Goal: Task Accomplishment & Management: Manage account settings

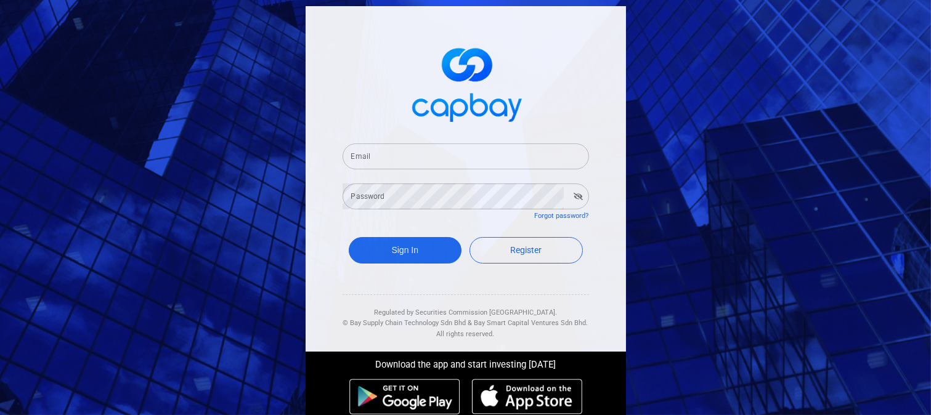
click at [362, 156] on input "Email" at bounding box center [465, 156] width 246 height 26
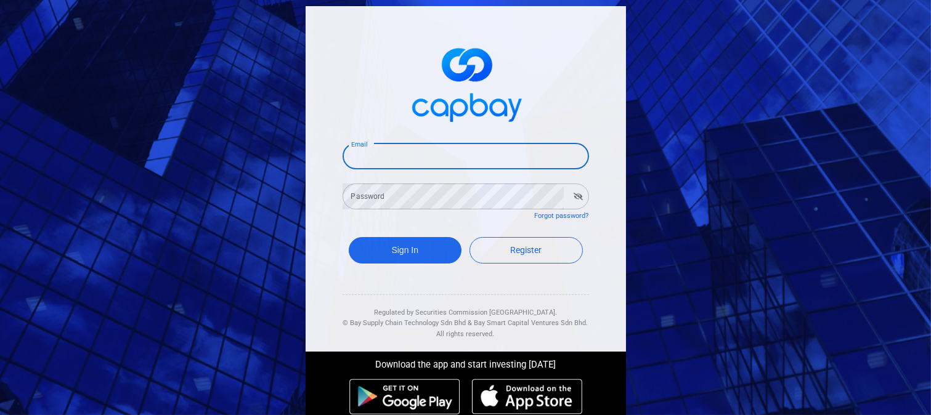
type input "[EMAIL_ADDRESS][DOMAIN_NAME]"
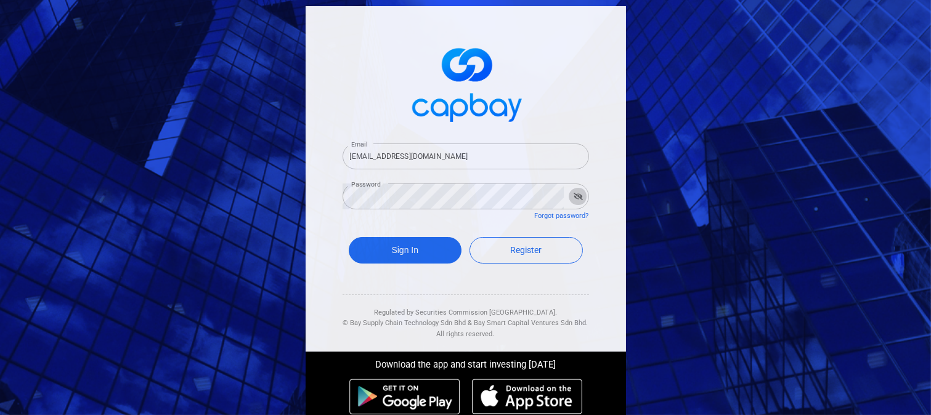
click at [573, 194] on icon "button" at bounding box center [577, 196] width 9 height 7
click at [397, 245] on button "Sign In" at bounding box center [405, 250] width 113 height 26
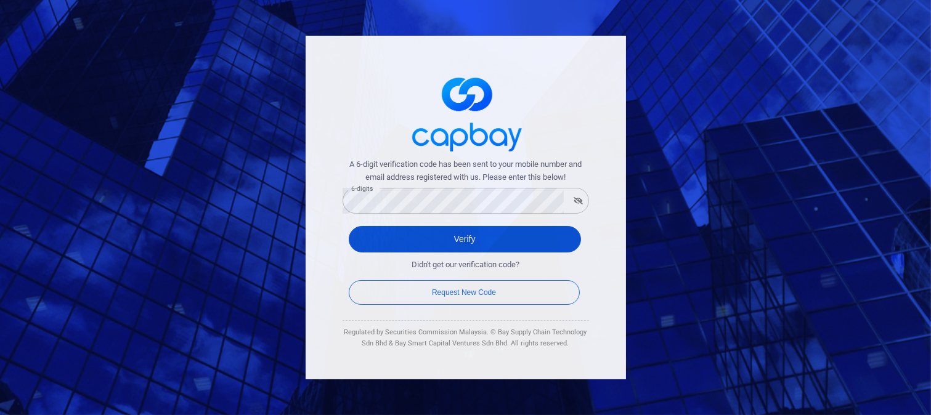
click at [400, 236] on button "Verify" at bounding box center [465, 239] width 232 height 26
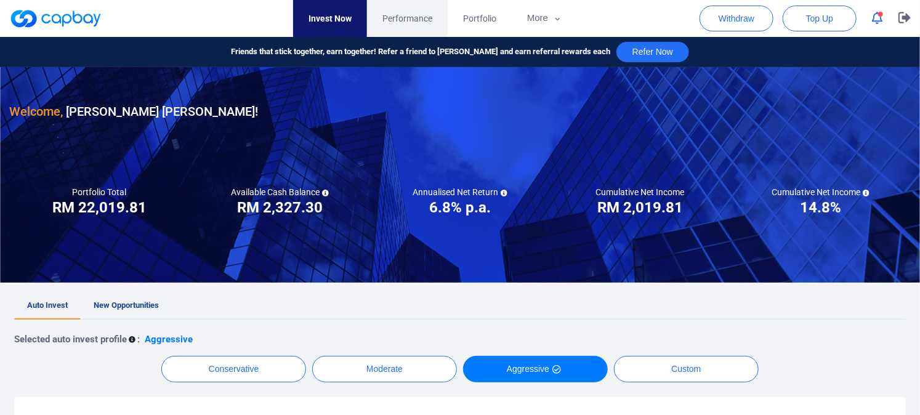
click at [403, 12] on span "Performance" at bounding box center [407, 19] width 50 height 14
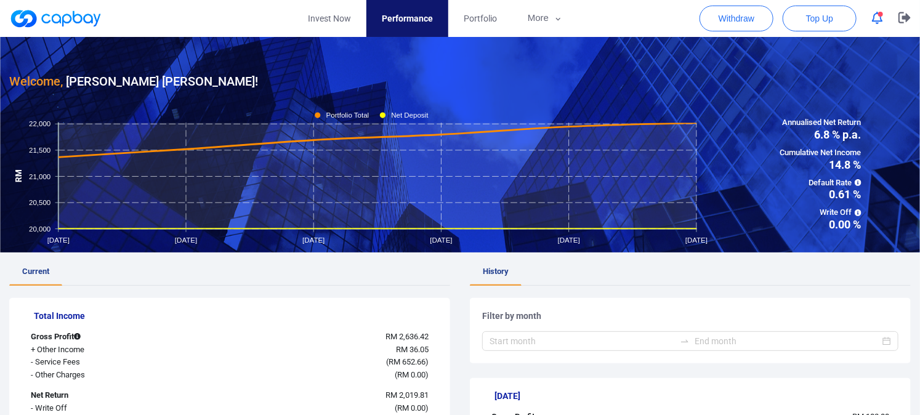
scroll to position [1474, 0]
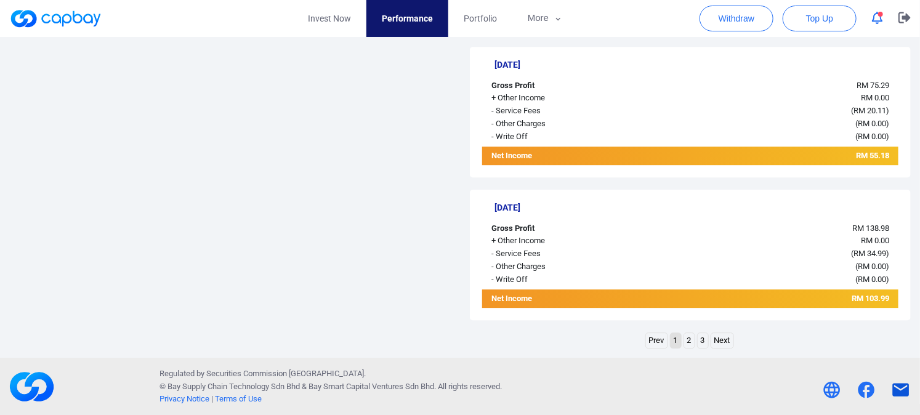
click at [903, 385] on icon at bounding box center [901, 389] width 17 height 13
click at [860, 390] on icon at bounding box center [867, 390] width 17 height 17
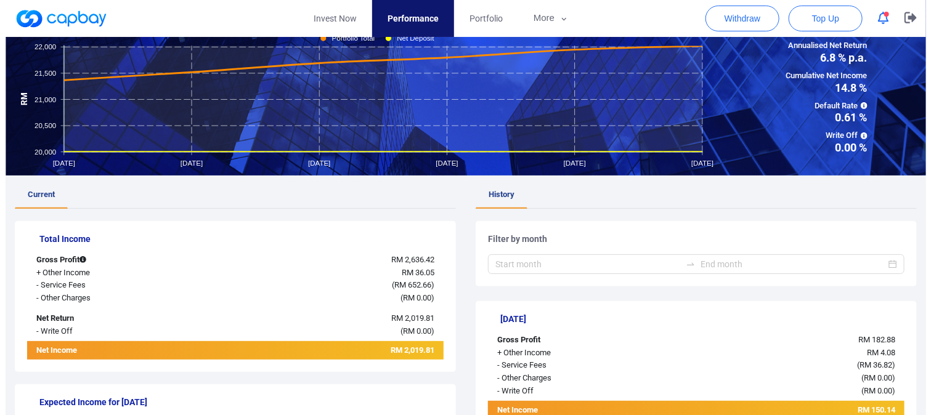
scroll to position [0, 0]
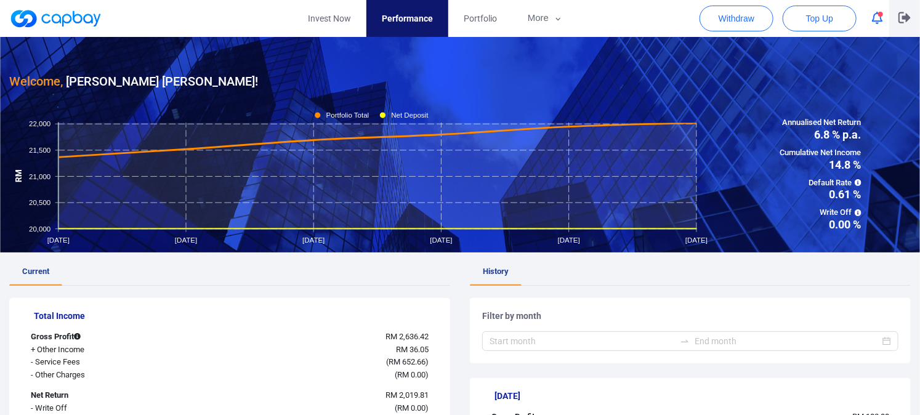
click at [909, 16] on icon "button" at bounding box center [905, 18] width 12 height 12
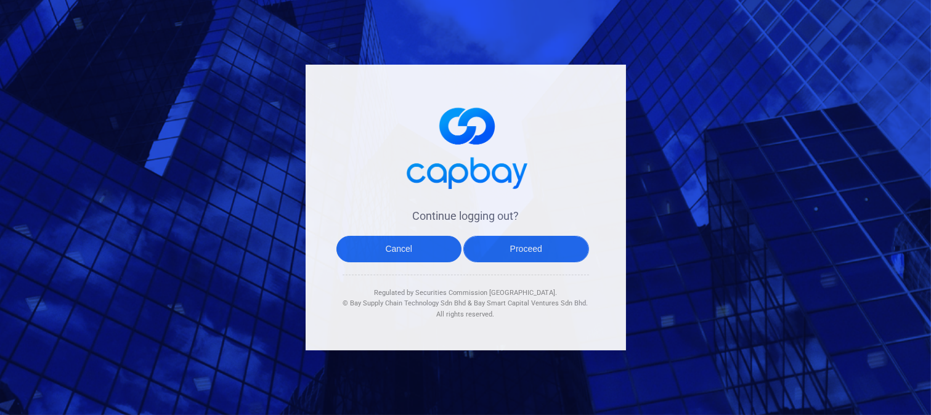
click at [495, 246] on button "Proceed" at bounding box center [526, 249] width 126 height 26
